Goal: Task Accomplishment & Management: Manage account settings

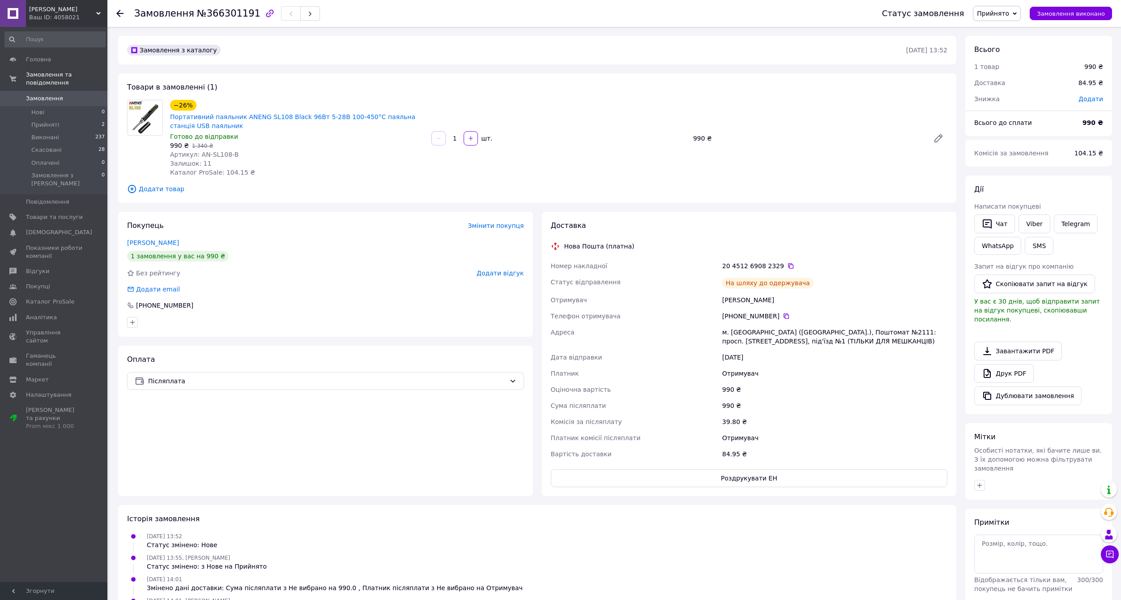
click at [85, 98] on span "0" at bounding box center [95, 98] width 25 height 8
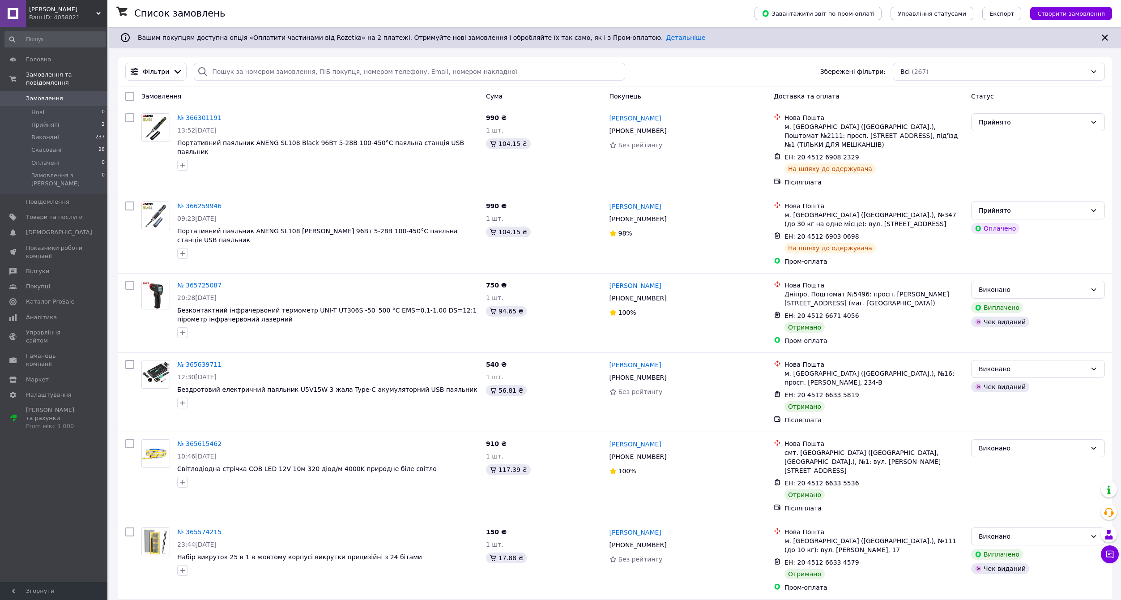
click at [386, 12] on div "Список замовлень" at bounding box center [435, 13] width 603 height 27
click at [656, 73] on div "Фільтри Збережені фільтри: Всі (267)" at bounding box center [615, 72] width 987 height 18
click at [661, 60] on div "Фільтри Збережені фільтри: Всі (267)" at bounding box center [615, 71] width 994 height 29
